Goal: Use online tool/utility

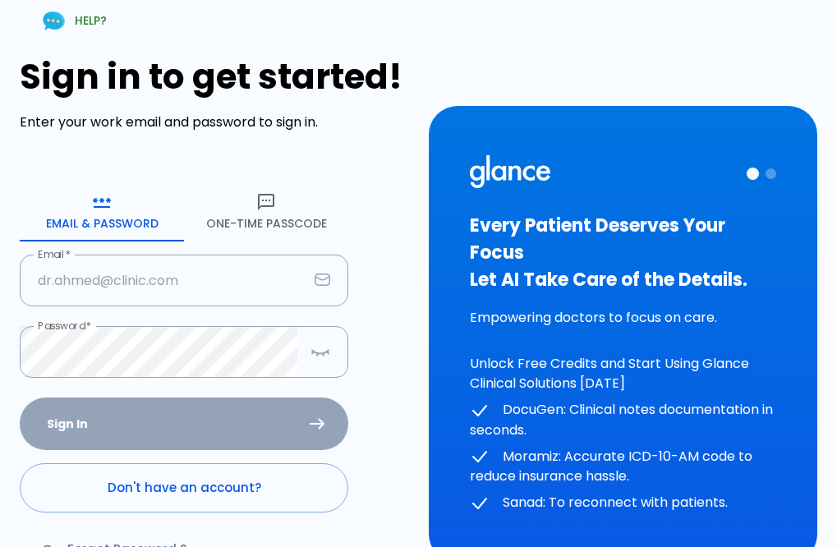
type input "[EMAIL_ADDRESS][DOMAIN_NAME]"
click at [143, 420] on div "Sign In Don't have an account? Forgot Password ?" at bounding box center [184, 492] width 329 height 190
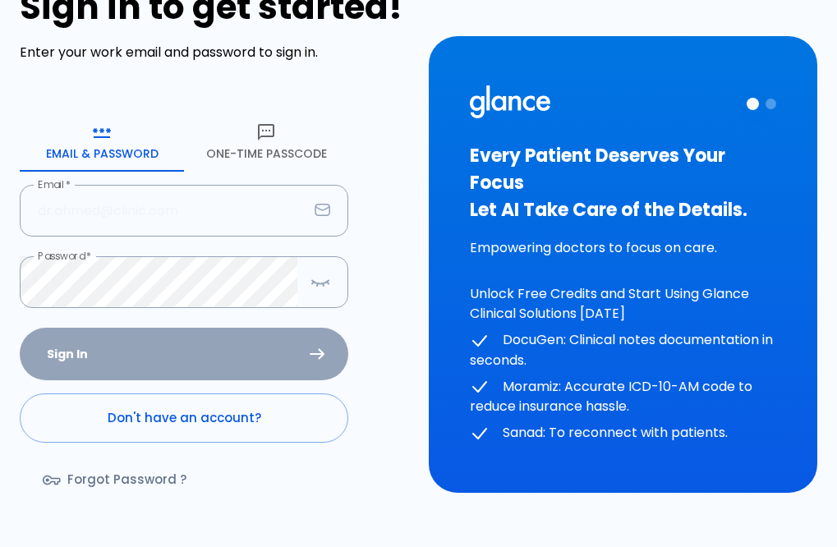
scroll to position [39, 0]
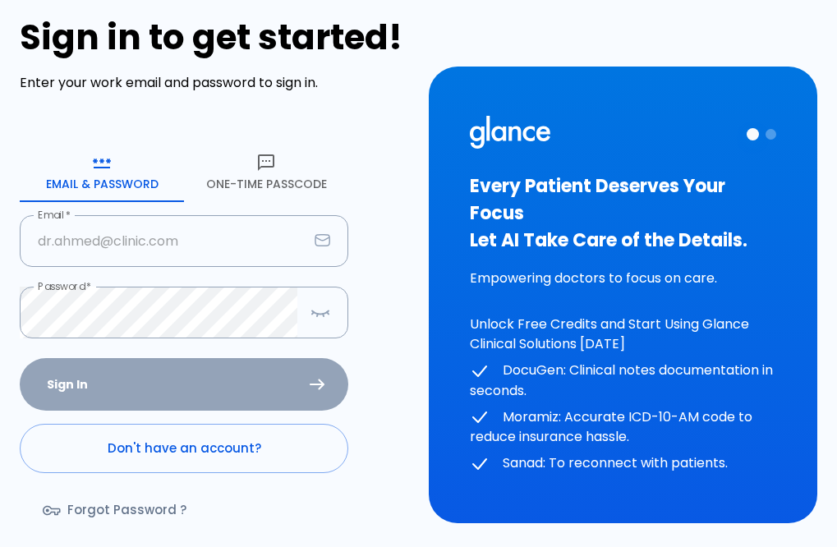
type input "[EMAIL_ADDRESS][DOMAIN_NAME]"
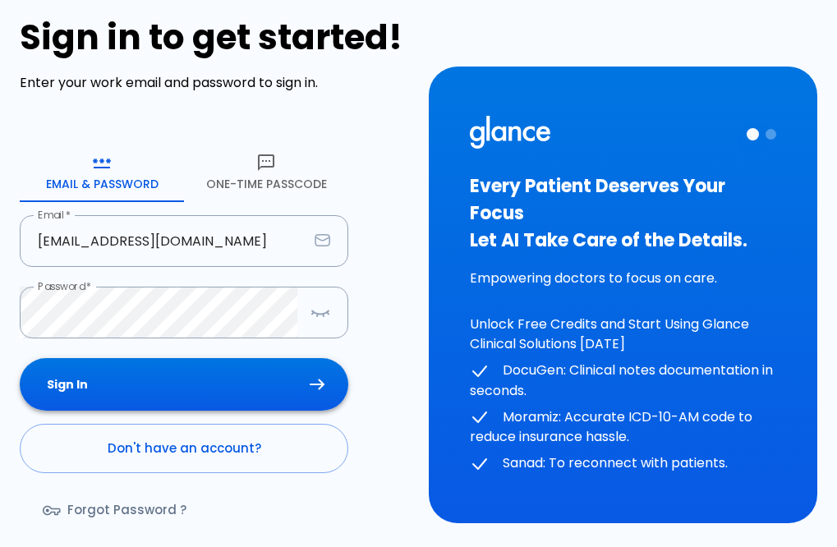
click at [314, 382] on div "Sign In Don't have an account? Forgot Password ?" at bounding box center [184, 453] width 329 height 190
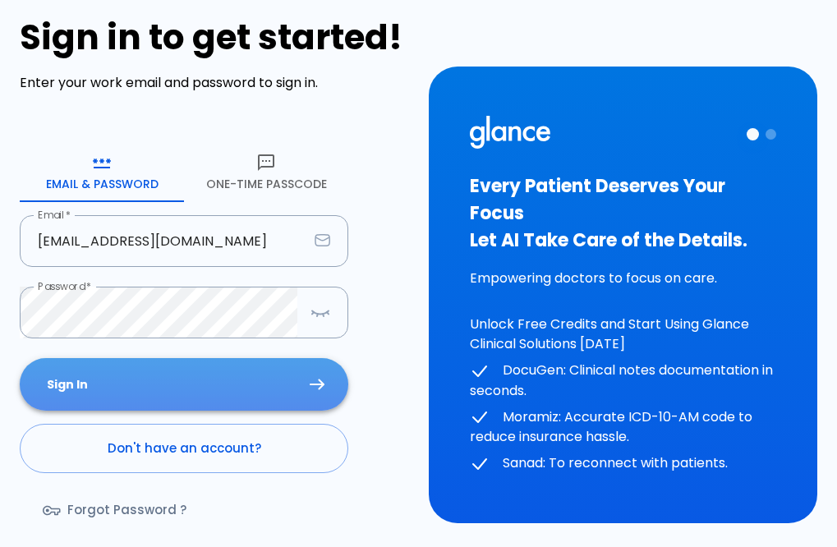
click at [314, 382] on icon "submit" at bounding box center [317, 384] width 15 height 11
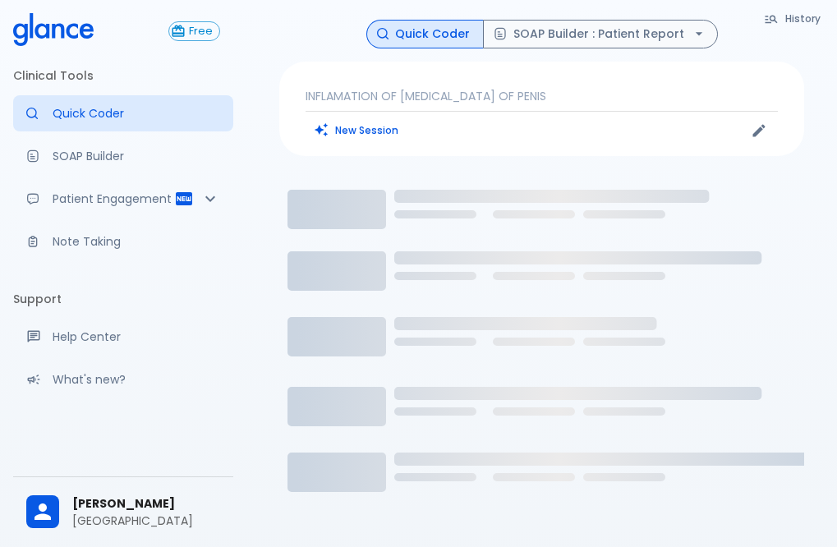
click at [559, 135] on div at bounding box center [660, 130] width 237 height 25
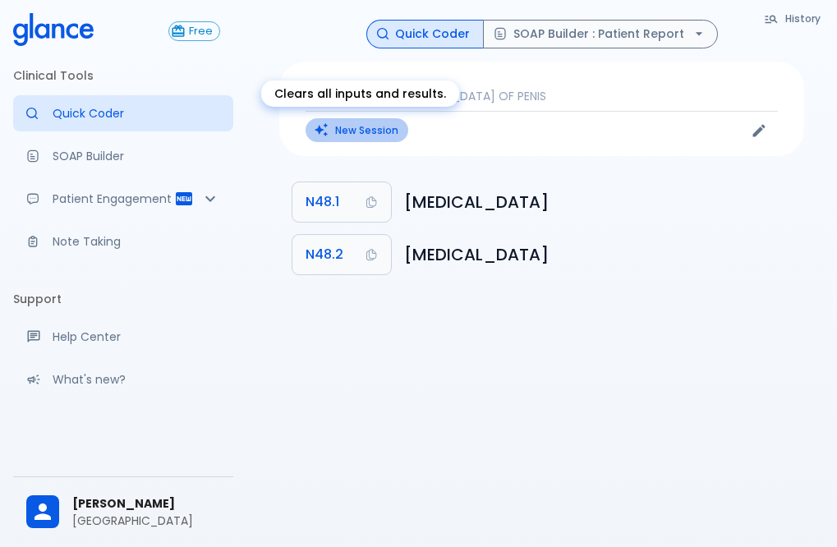
click at [361, 127] on button "New Session" at bounding box center [357, 130] width 103 height 24
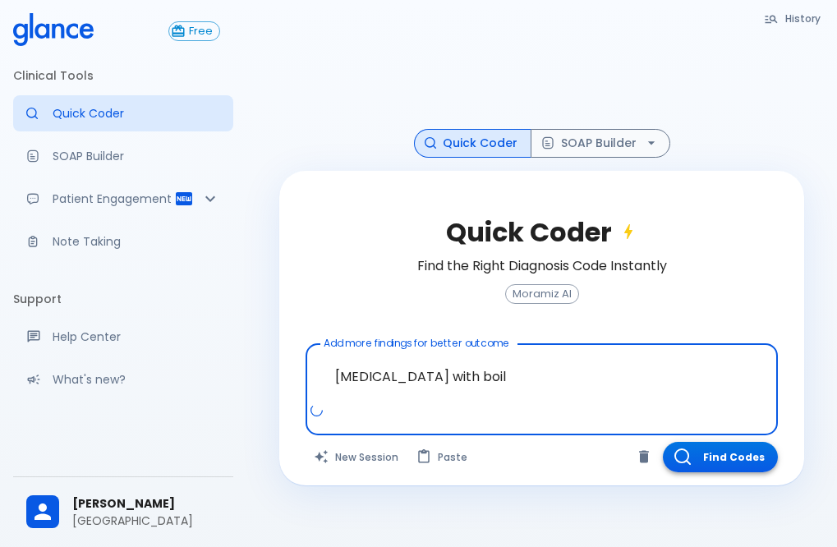
type textarea "skin infection with boil"
click at [712, 459] on button "Find Codes" at bounding box center [720, 457] width 115 height 30
